Goal: Transaction & Acquisition: Purchase product/service

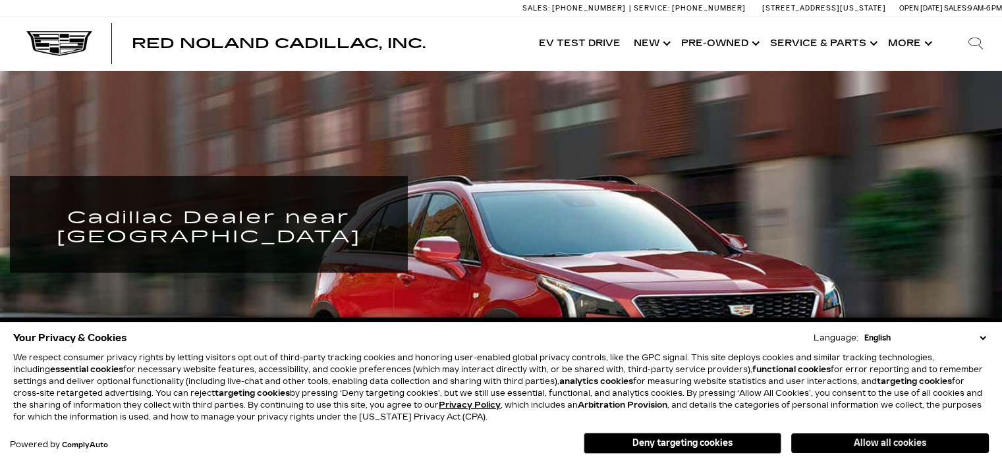
click at [866, 442] on button "Allow all cookies" at bounding box center [890, 444] width 198 height 20
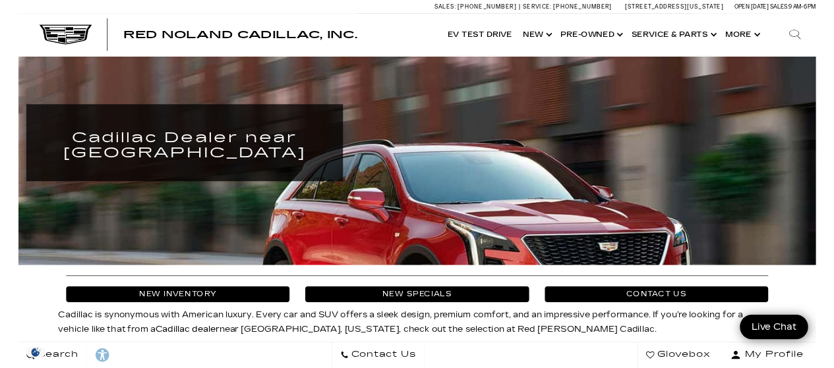
scroll to position [132, 0]
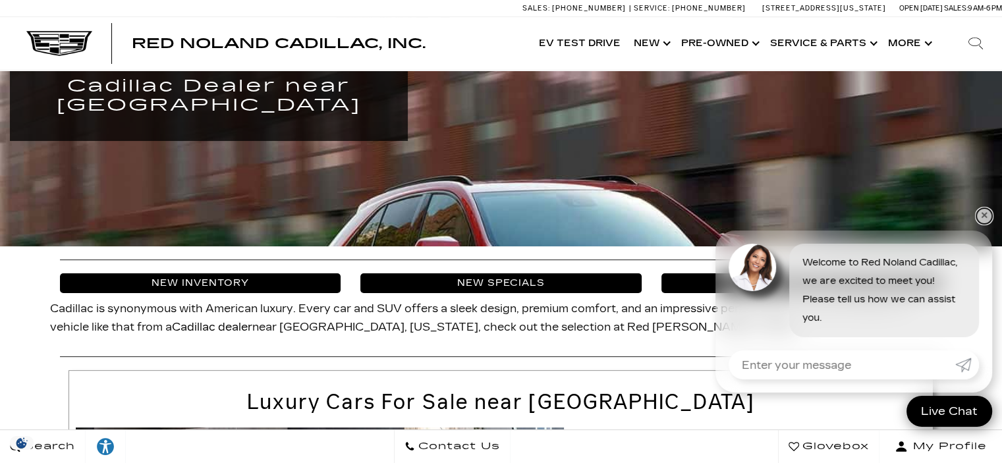
click at [982, 215] on link "✕" at bounding box center [984, 216] width 16 height 16
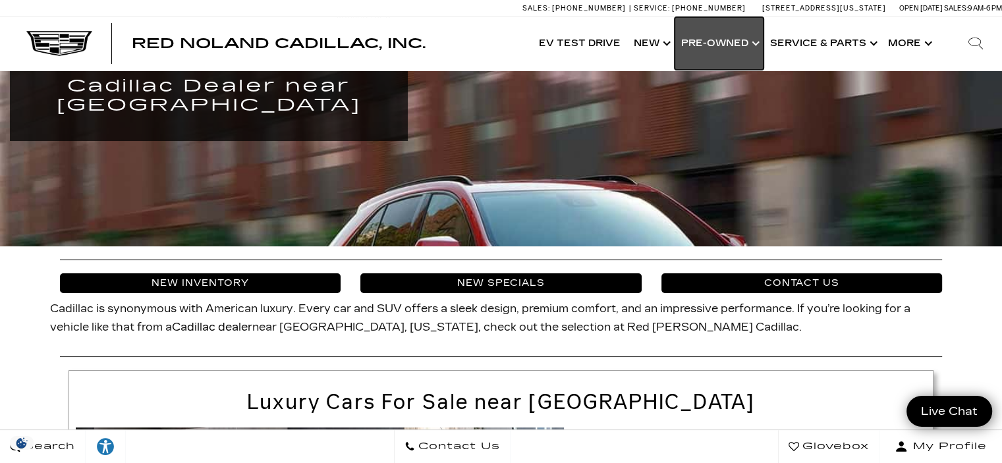
click at [708, 39] on link "Show Pre-Owned" at bounding box center [719, 43] width 89 height 53
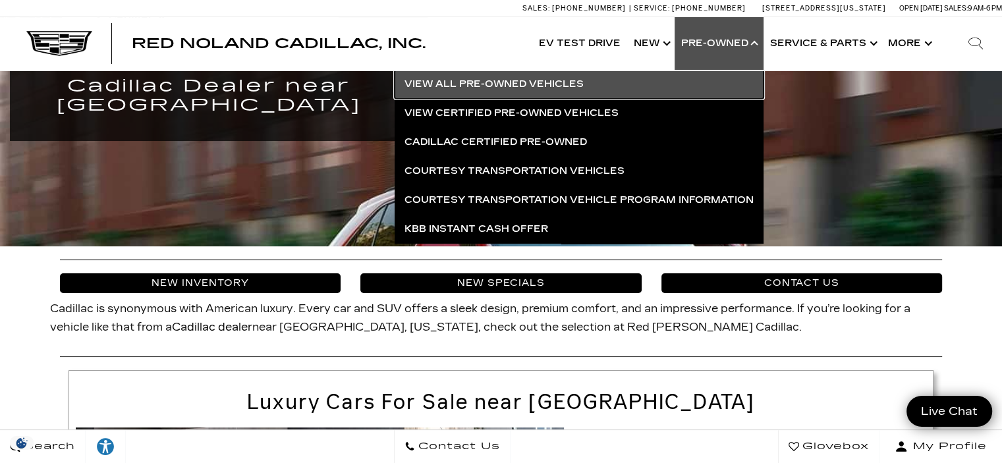
click at [513, 81] on link "View All Pre-Owned Vehicles" at bounding box center [579, 84] width 369 height 29
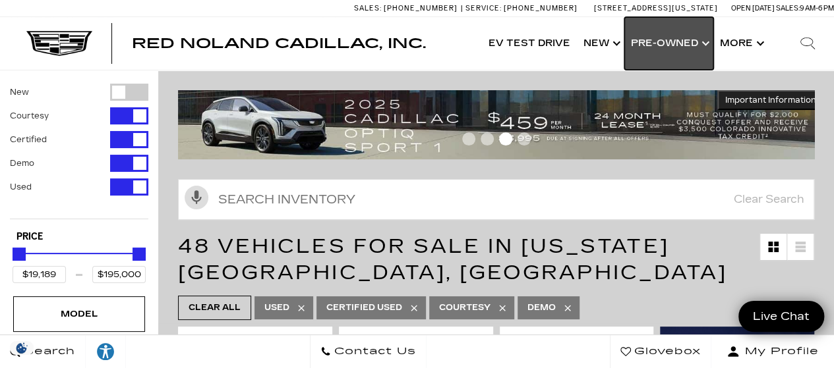
click at [656, 48] on link "Show Pre-Owned" at bounding box center [668, 43] width 89 height 53
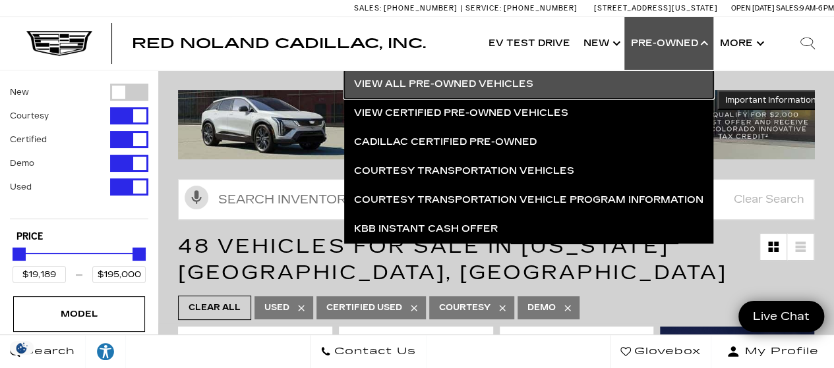
click at [426, 78] on link "View All Pre-Owned Vehicles" at bounding box center [528, 84] width 369 height 29
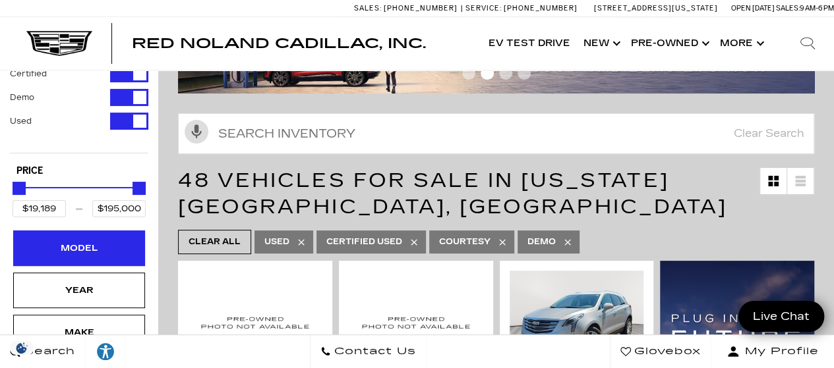
click at [59, 231] on div "Model" at bounding box center [79, 249] width 132 height 36
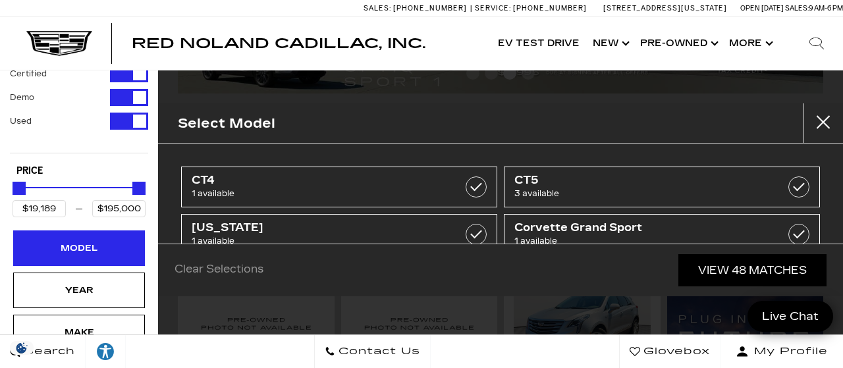
click at [59, 231] on div "Model" at bounding box center [79, 249] width 132 height 36
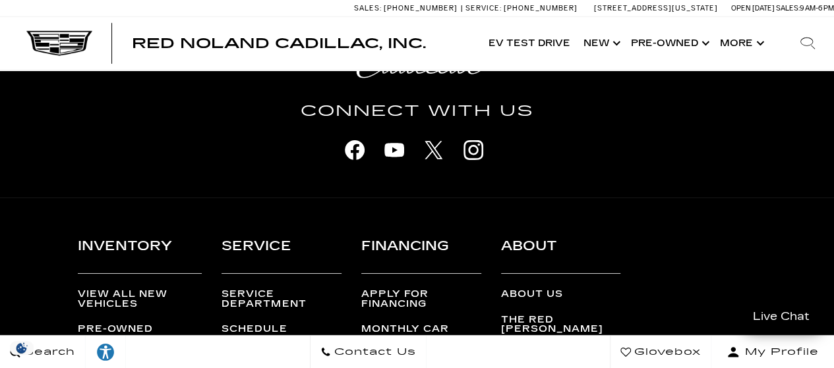
scroll to position [4624, 0]
